Goal: Find specific page/section: Find specific page/section

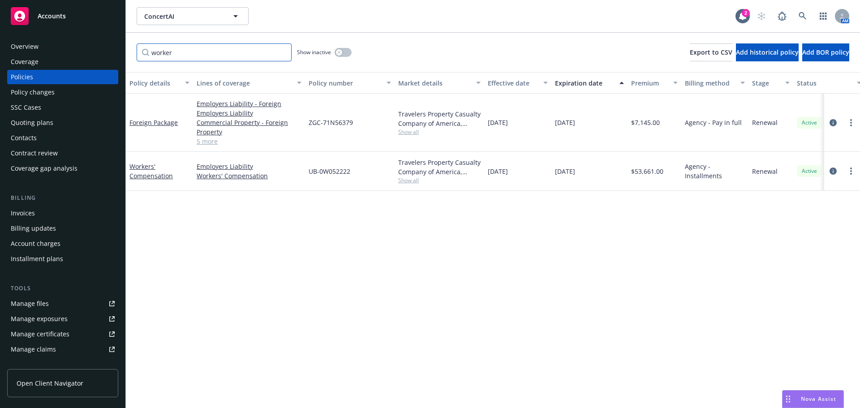
click at [180, 55] on input "worker" at bounding box center [214, 52] width 155 height 18
click at [200, 20] on span "ConcertAI" at bounding box center [182, 16] width 77 height 9
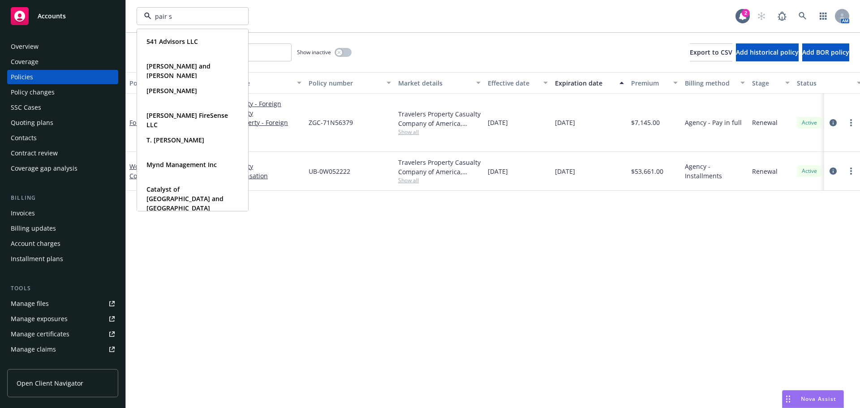
type input "pair so"
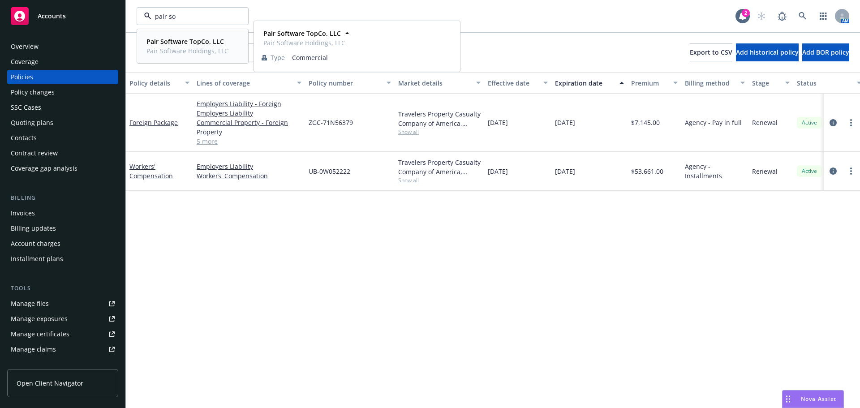
click at [187, 50] on span "Pair Software Holdings, LLC" at bounding box center [187, 50] width 82 height 9
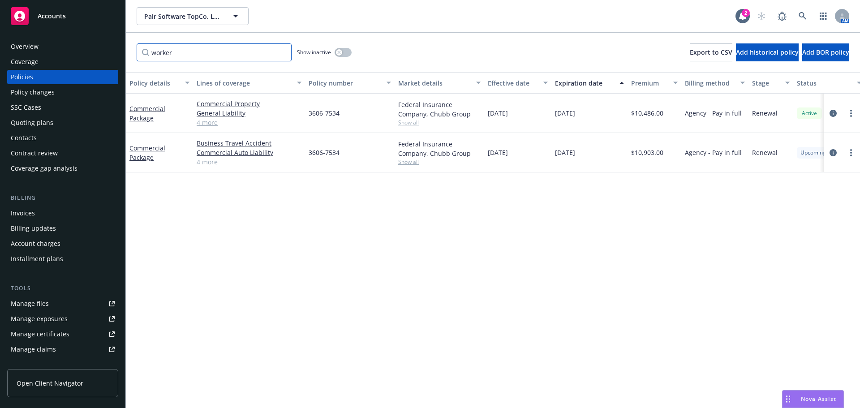
click at [279, 52] on input "worker" at bounding box center [214, 52] width 155 height 18
click at [281, 54] on input "worker" at bounding box center [214, 52] width 155 height 18
